Goal: Transaction & Acquisition: Book appointment/travel/reservation

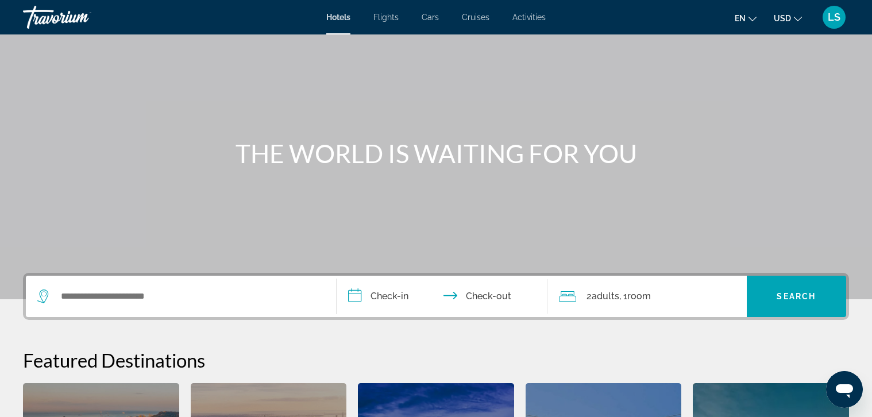
scroll to position [172, 0]
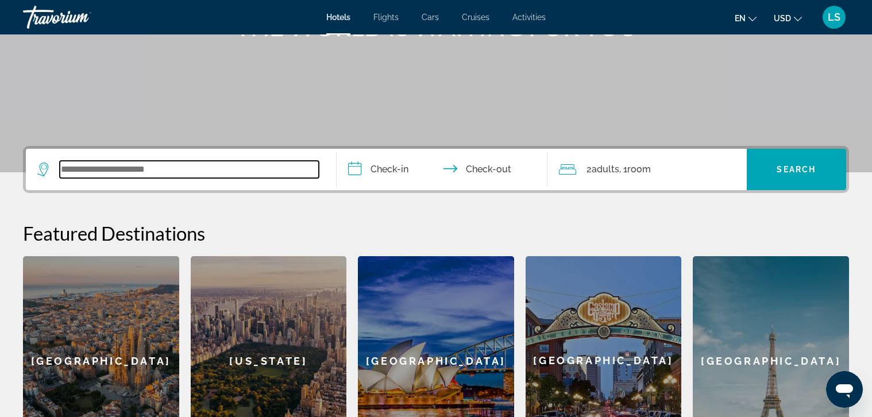
click at [223, 168] on input "Search widget" at bounding box center [189, 169] width 259 height 17
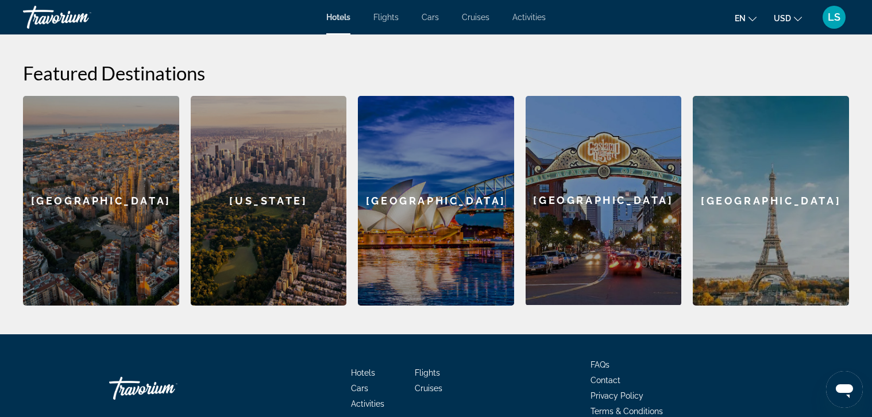
scroll to position [218, 0]
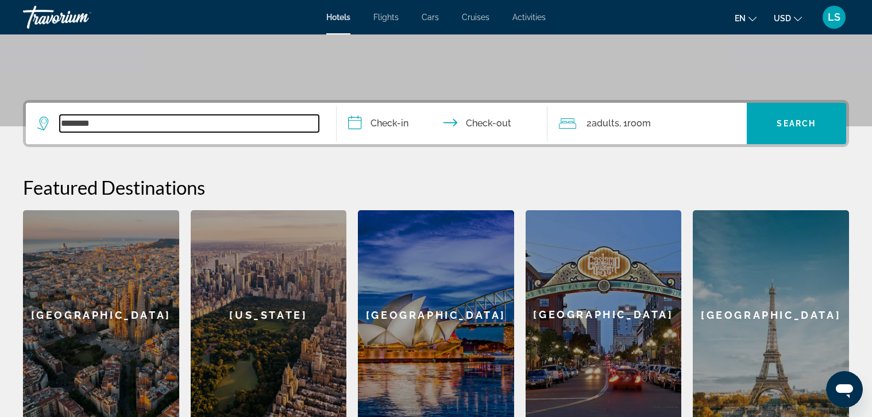
type input "********"
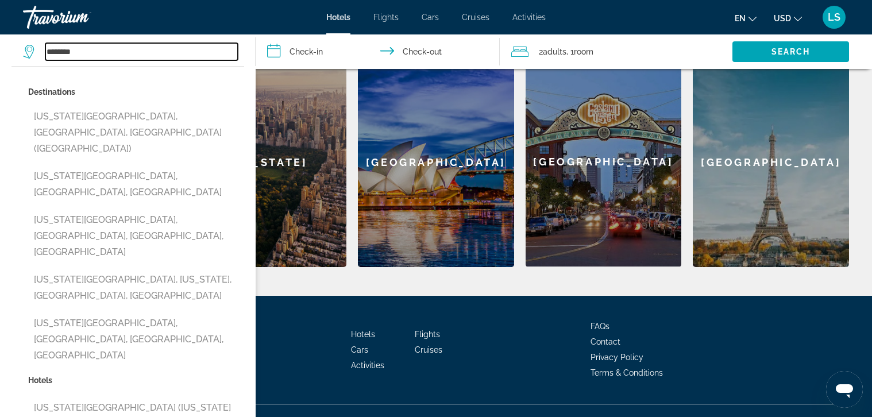
scroll to position [391, 0]
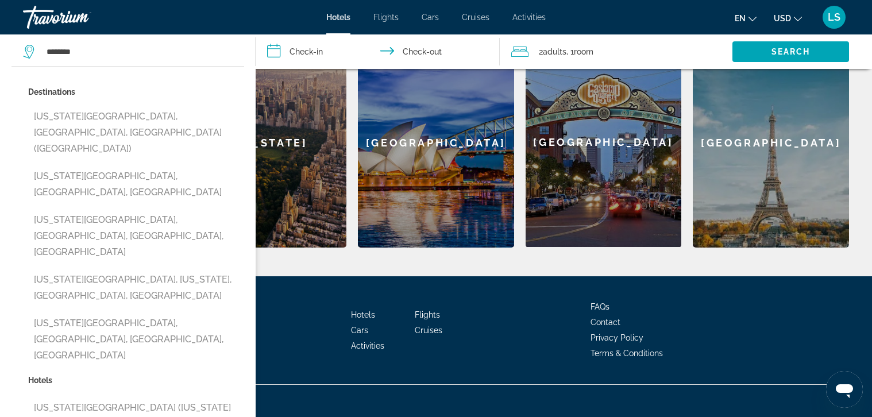
click at [312, 45] on input "**********" at bounding box center [380, 53] width 249 height 38
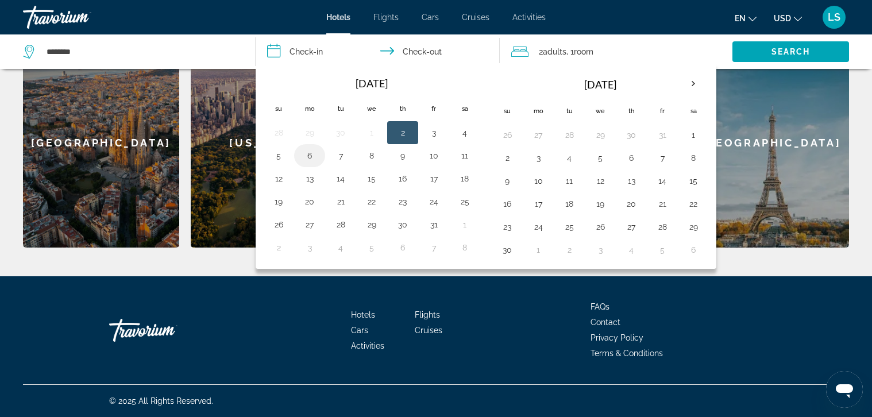
click at [311, 163] on button "6" at bounding box center [309, 156] width 18 height 16
click at [345, 156] on button "7" at bounding box center [340, 156] width 18 height 16
type input "**********"
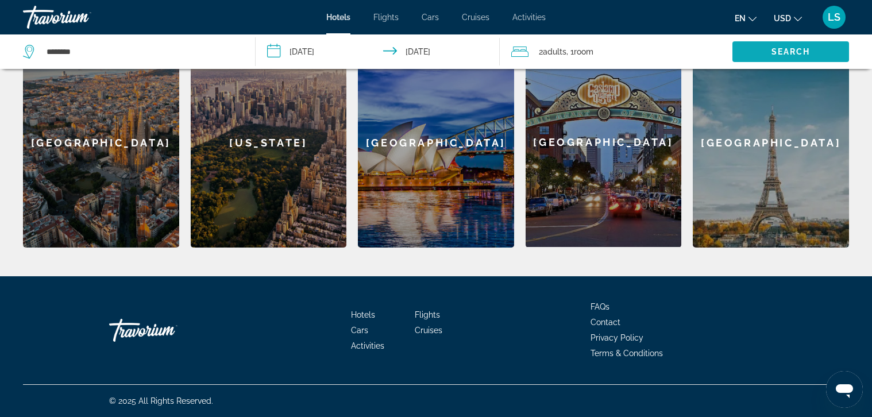
click at [779, 51] on span "Search" at bounding box center [790, 51] width 39 height 9
click at [776, 45] on span "Search widget" at bounding box center [790, 52] width 117 height 28
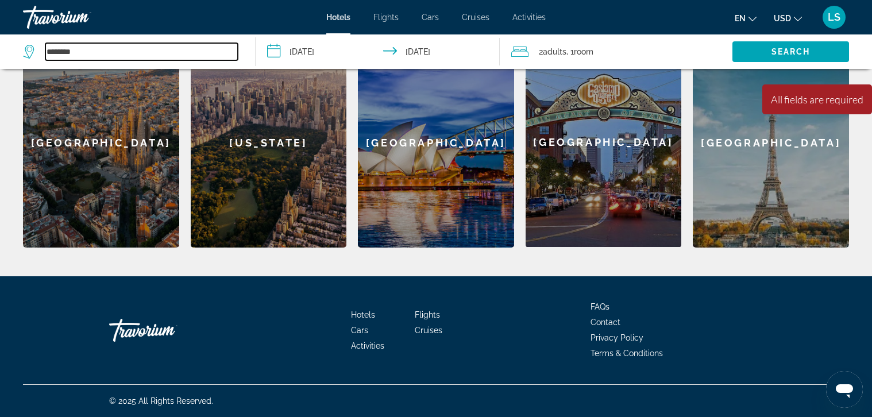
click at [205, 52] on input "********" at bounding box center [141, 51] width 192 height 17
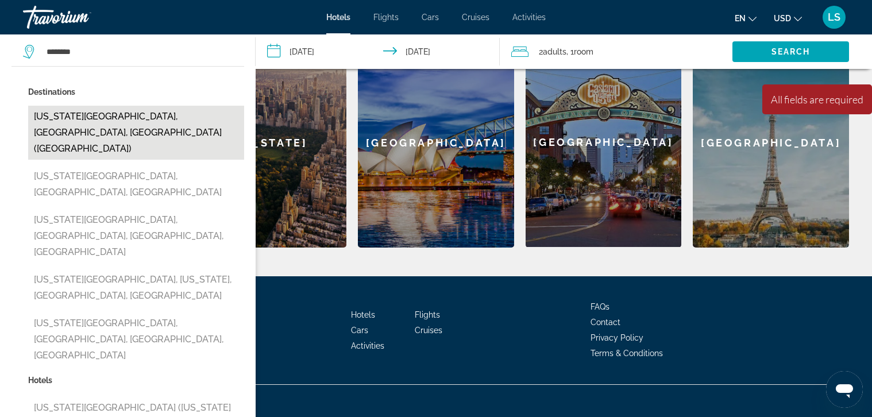
click at [137, 109] on button "[US_STATE][GEOGRAPHIC_DATA], [GEOGRAPHIC_DATA], [GEOGRAPHIC_DATA] ([GEOGRAPHIC_…" at bounding box center [136, 133] width 216 height 54
type input "**********"
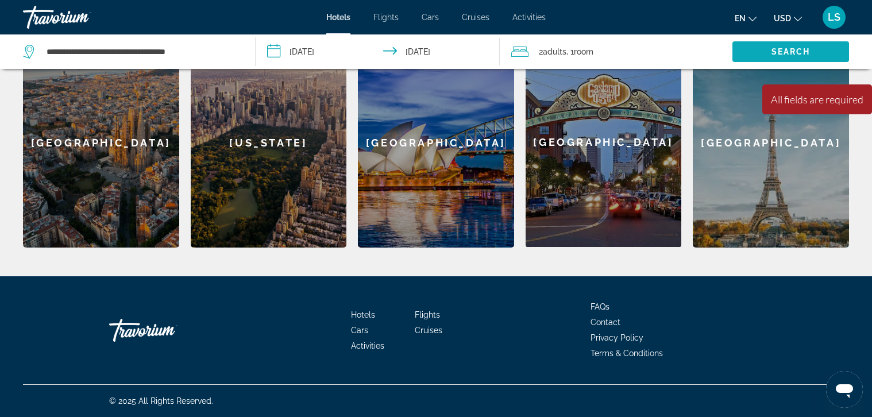
click at [778, 51] on span "Search" at bounding box center [790, 51] width 39 height 9
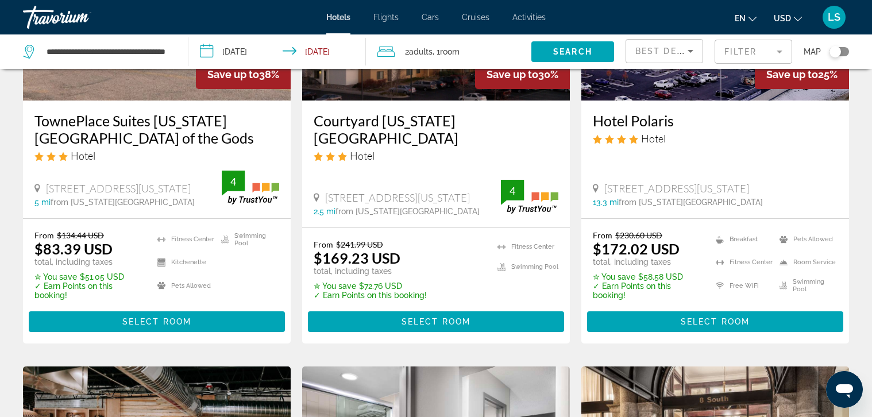
scroll to position [172, 0]
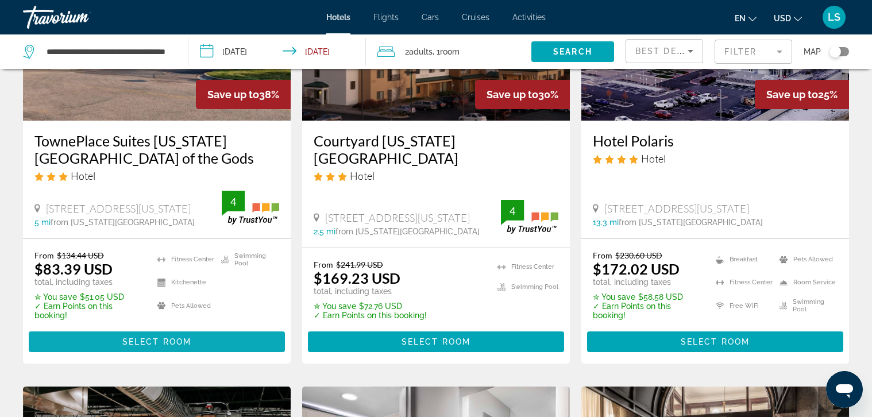
click at [186, 342] on span "Select Room" at bounding box center [156, 341] width 69 height 9
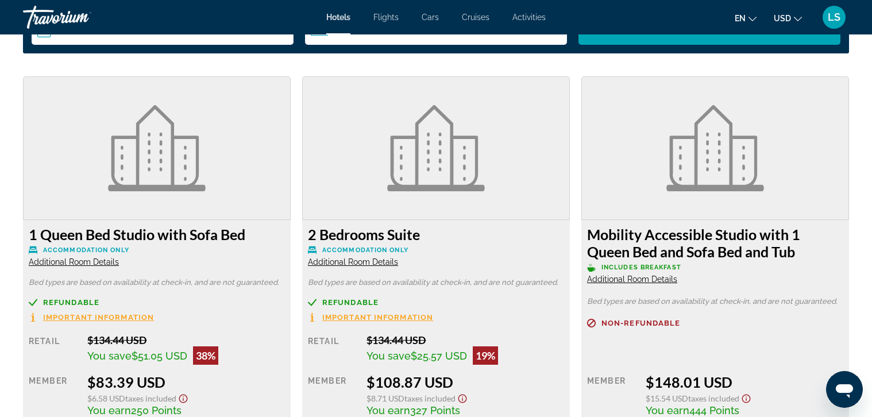
scroll to position [1608, 0]
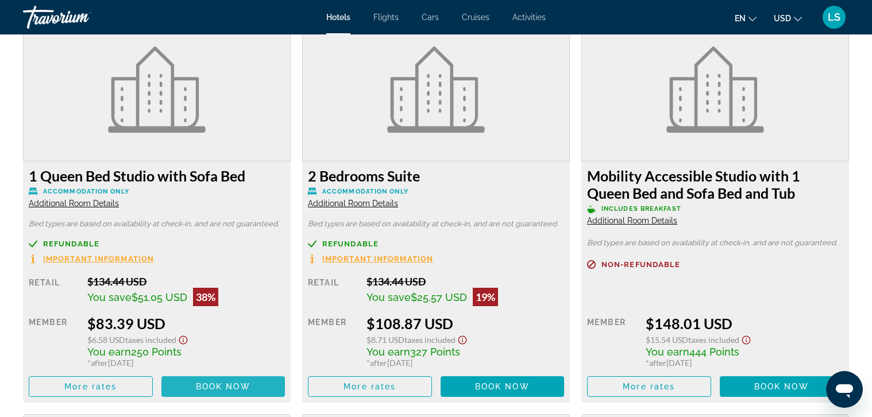
click at [233, 387] on span "Book now" at bounding box center [223, 386] width 55 height 9
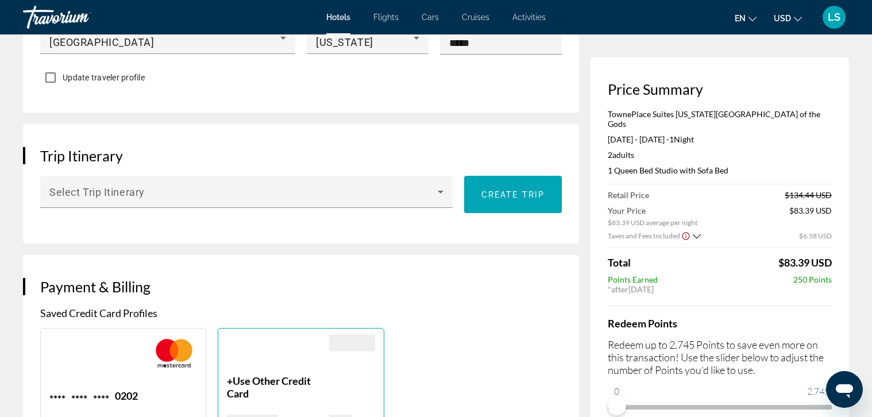
scroll to position [632, 0]
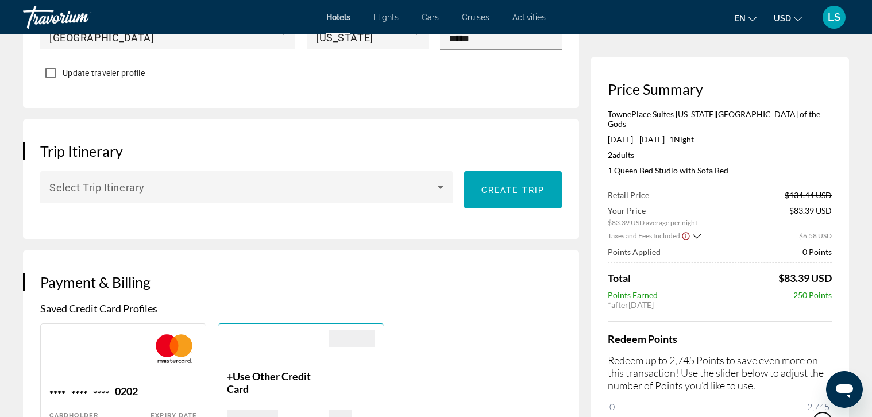
drag, startPoint x: 1440, startPoint y: 766, endPoint x: 828, endPoint y: 393, distance: 717.3
click at [837, 381] on icon "Open messaging window" at bounding box center [844, 389] width 21 height 21
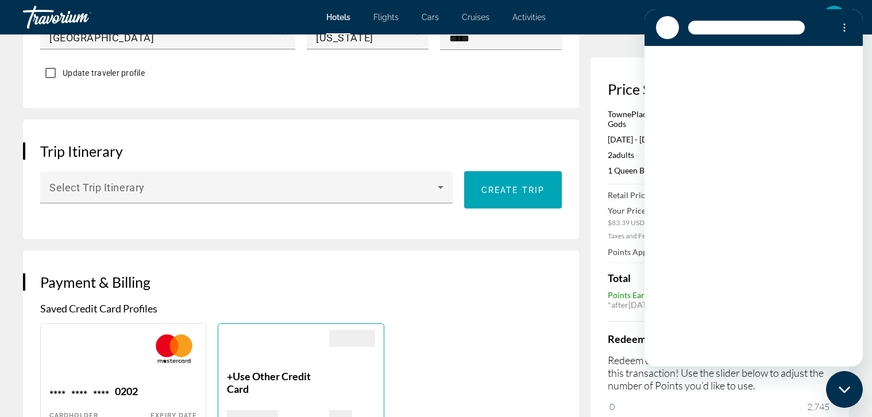
scroll to position [0, 0]
click at [501, 356] on div "**** **** **** 0202 Cardholder [PERSON_NAME] Expiry Date 7/2026 + Use Other Cre…" at bounding box center [300, 379] width 533 height 112
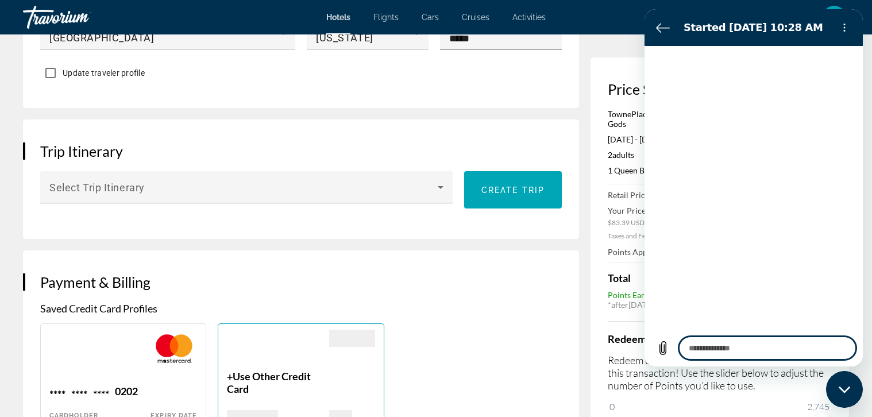
type textarea "*"
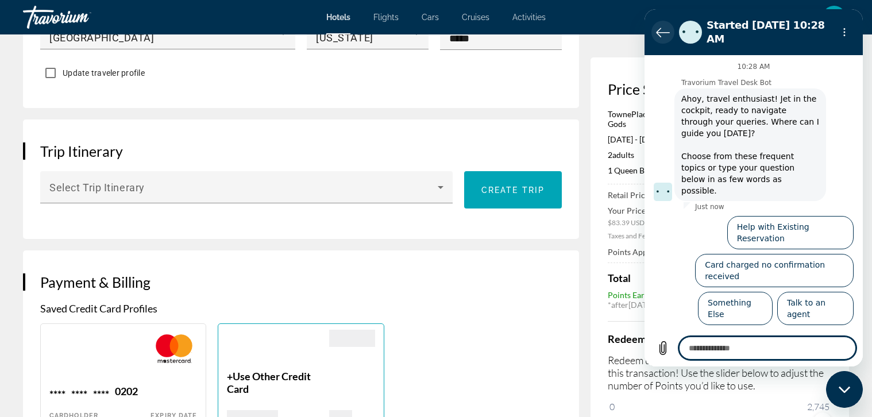
click at [665, 29] on icon "Back to the conversation list" at bounding box center [663, 32] width 14 height 14
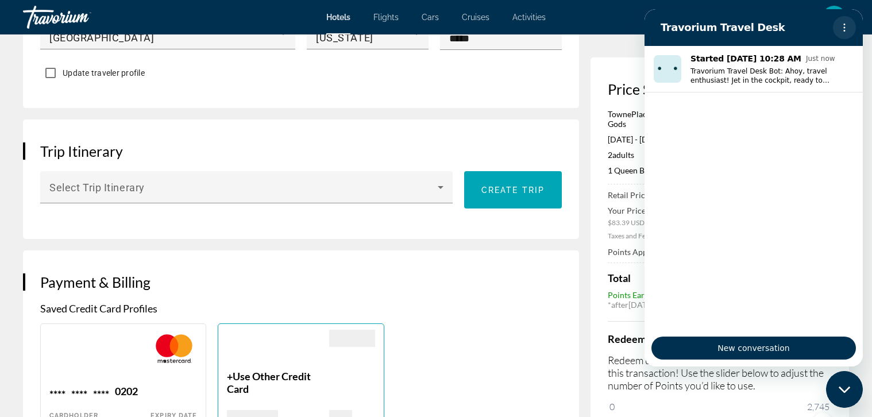
click at [848, 26] on icon "Options menu" at bounding box center [844, 27] width 9 height 9
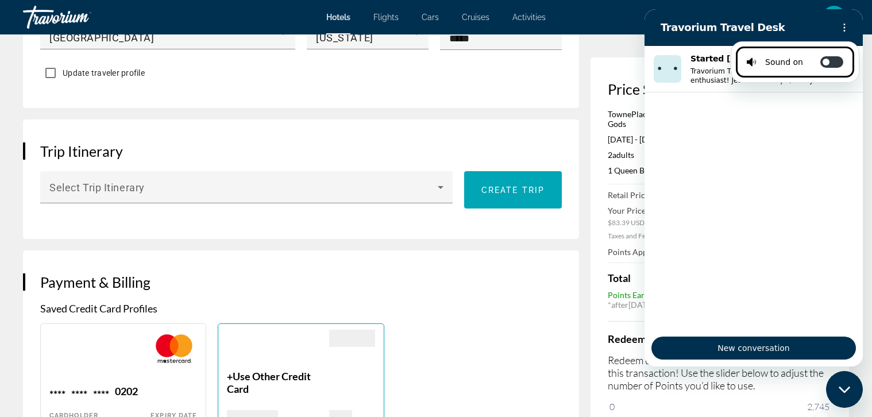
click at [559, 309] on div "Saved Credit Card Profiles **** **** **** 0202 Cardholder [PERSON_NAME] Expiry …" at bounding box center [301, 368] width 522 height 133
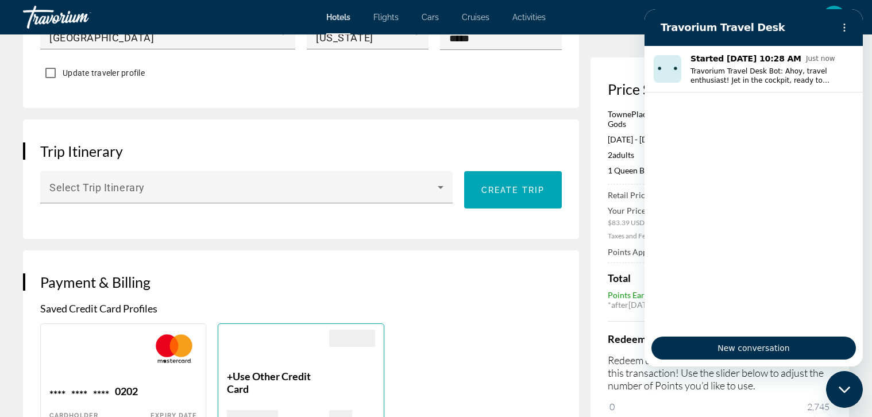
click at [782, 399] on div "Redeem Points Redeem up to 2,745 Points to save even more on this transaction! …" at bounding box center [720, 376] width 224 height 110
click at [855, 397] on div "Close messaging window" at bounding box center [844, 389] width 34 height 34
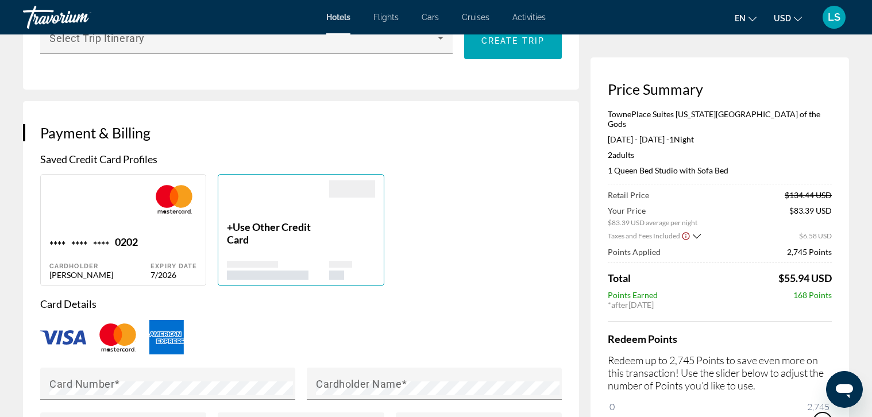
scroll to position [785, 0]
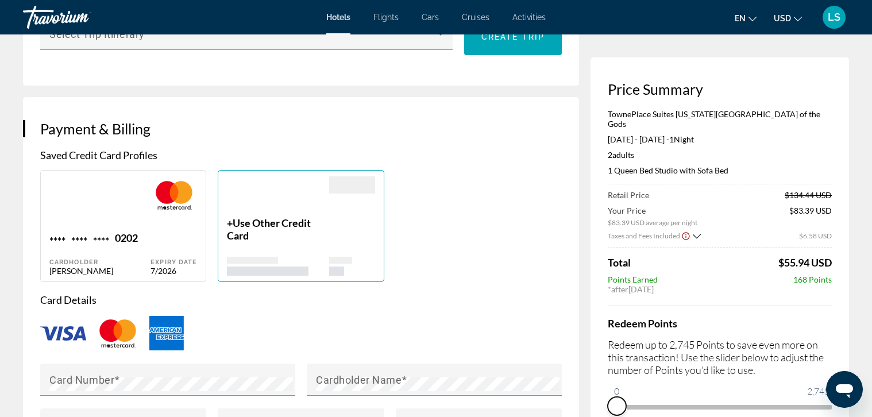
drag, startPoint x: 818, startPoint y: 410, endPoint x: 592, endPoint y: 393, distance: 227.0
click at [592, 393] on div "Price Summary TownePlace Suites [US_STATE][GEOGRAPHIC_DATA] of the Gods [DATE] …" at bounding box center [719, 247] width 258 height 381
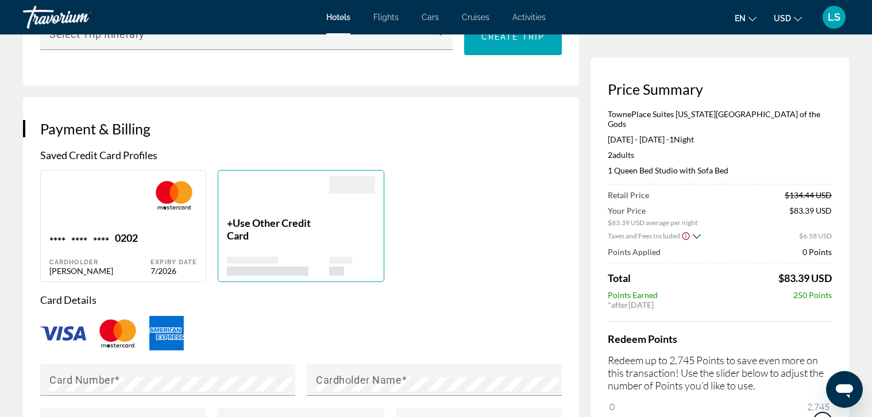
drag, startPoint x: 616, startPoint y: 396, endPoint x: 852, endPoint y: 410, distance: 235.9
click at [852, 410] on div "Hotel Booking Price Summary TownePlace Suites [US_STATE][GEOGRAPHIC_DATA] of th…" at bounding box center [436, 177] width 872 height 1857
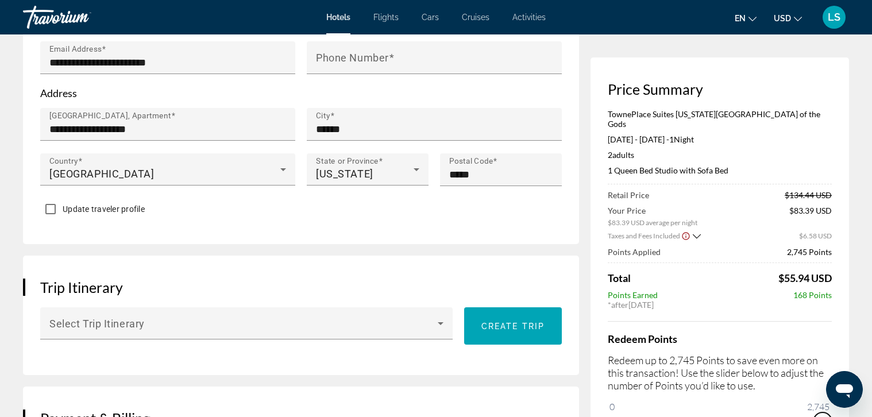
scroll to position [383, 0]
